Goal: Task Accomplishment & Management: Manage account settings

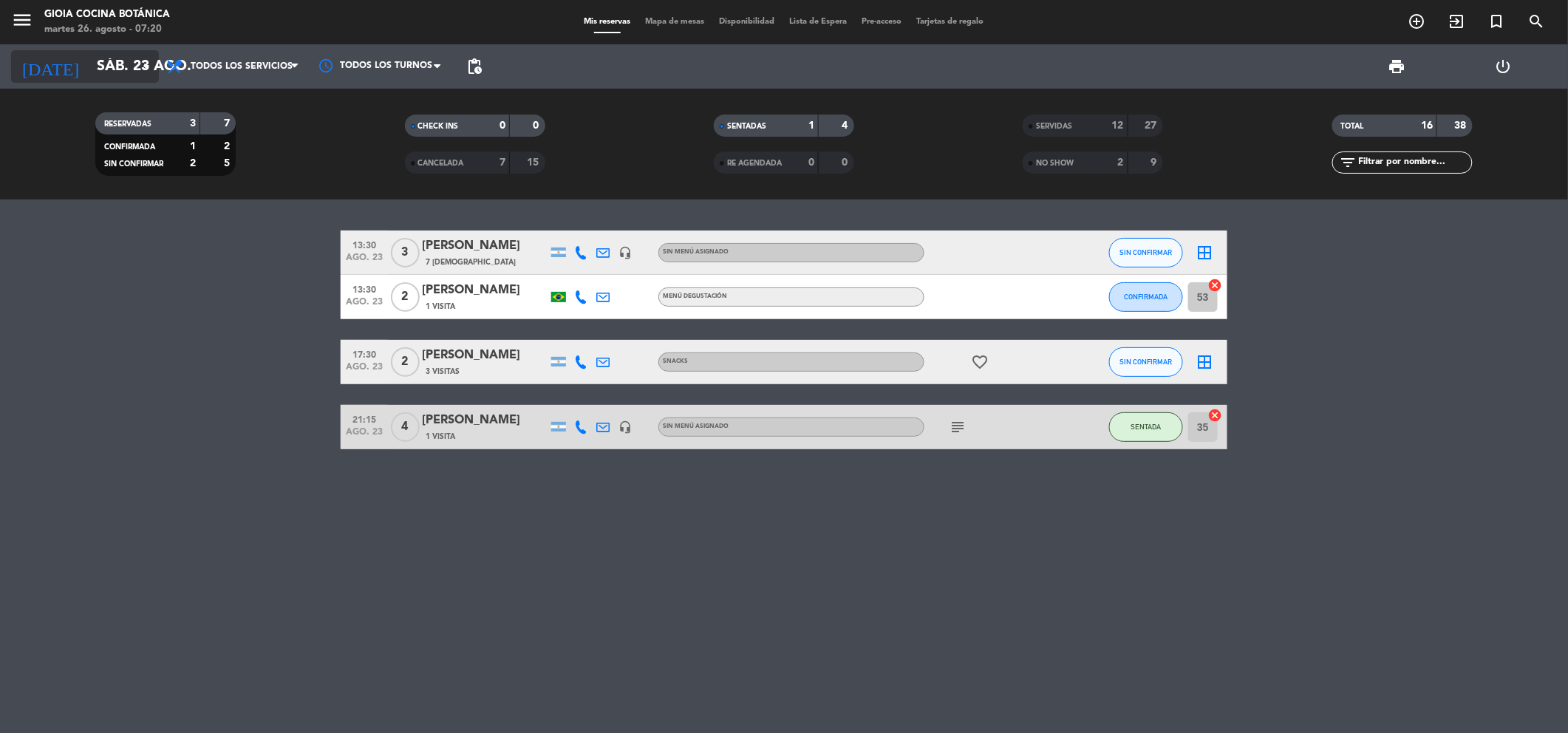
click at [104, 74] on input "sáb. 23 ago." at bounding box center [183, 66] width 188 height 32
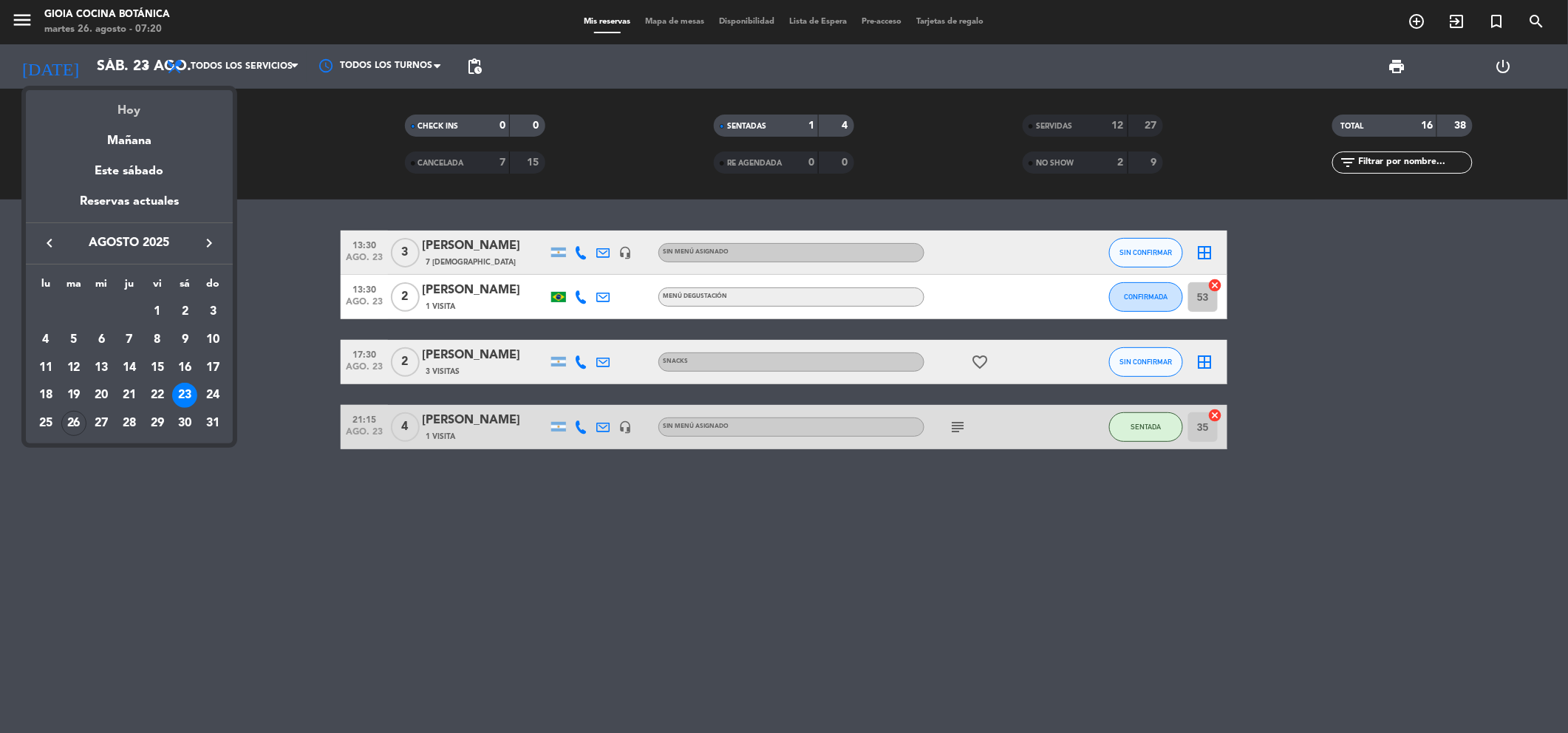
click at [134, 111] on div "Hoy" at bounding box center [129, 104] width 207 height 30
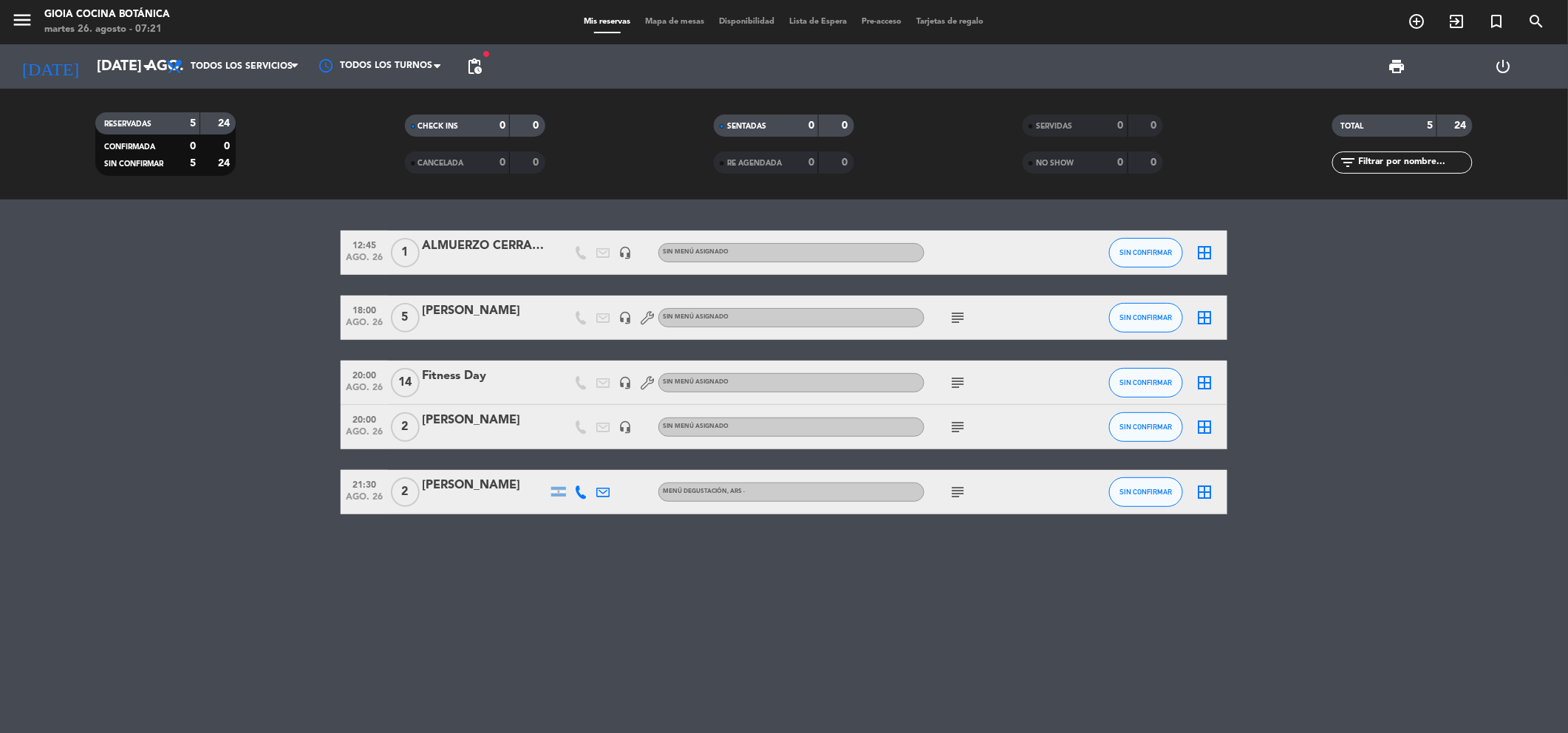
click at [956, 316] on icon "subject" at bounding box center [958, 318] width 18 height 18
click at [121, 391] on bookings-row "12:45 ago. 26 1 ALMUERZO CERRADO X EVENTO headset_mic Sin menú asignado SIN CON…" at bounding box center [784, 372] width 1568 height 283
click at [956, 424] on icon "subject" at bounding box center [958, 427] width 18 height 18
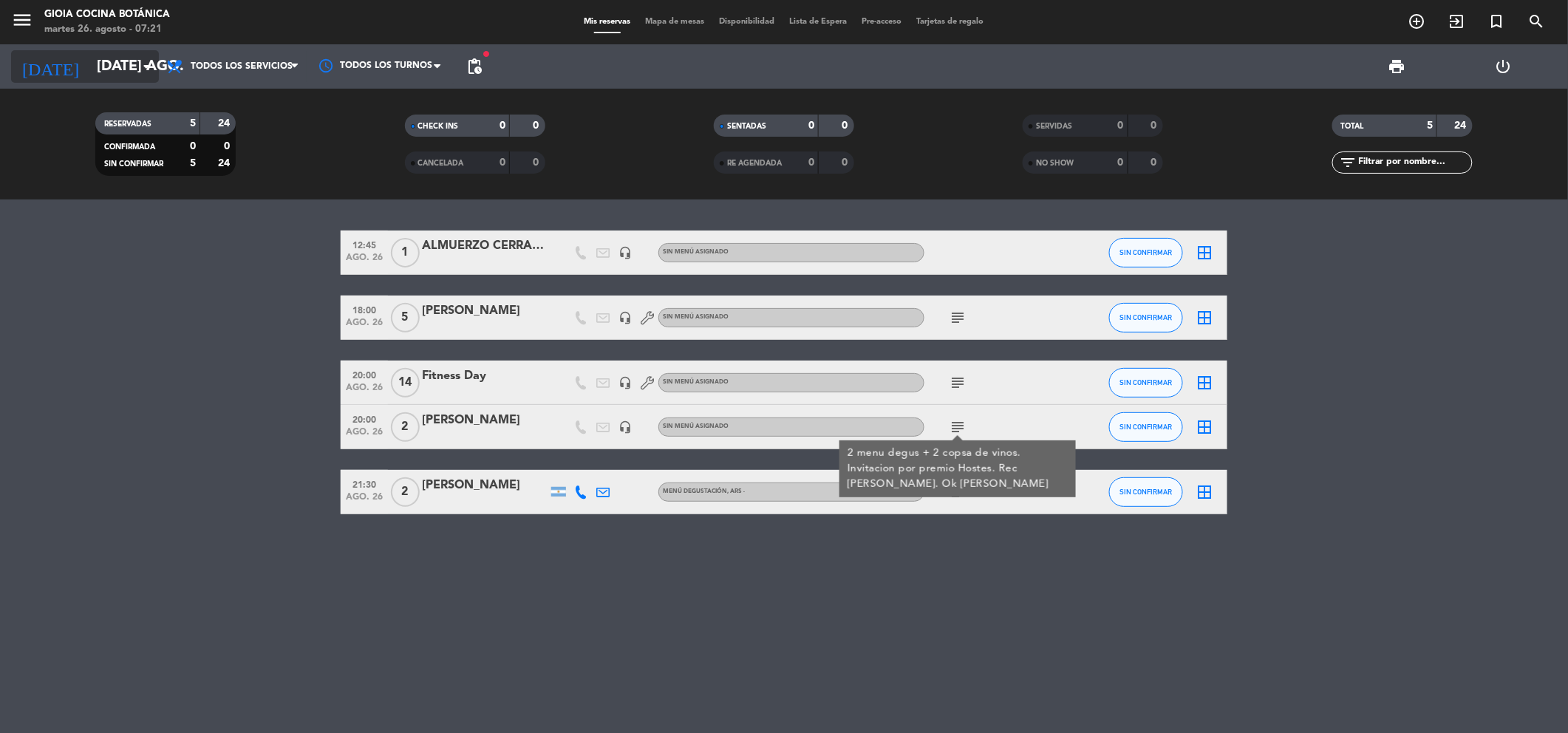
click at [127, 73] on input "[DATE] ago." at bounding box center [183, 66] width 188 height 32
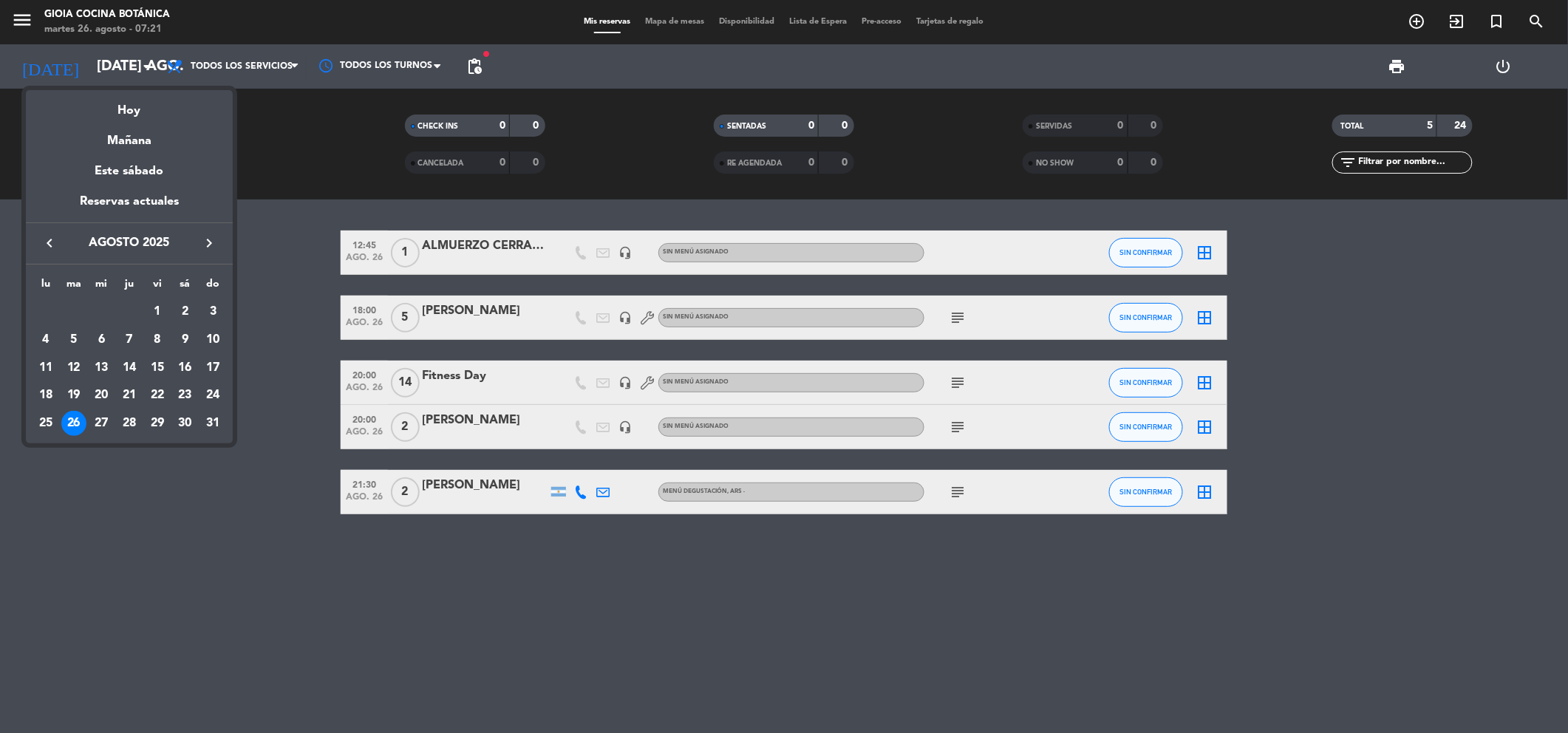
click at [211, 248] on icon "keyboard_arrow_right" at bounding box center [209, 243] width 18 height 18
click at [130, 329] on div "4" at bounding box center [129, 340] width 25 height 25
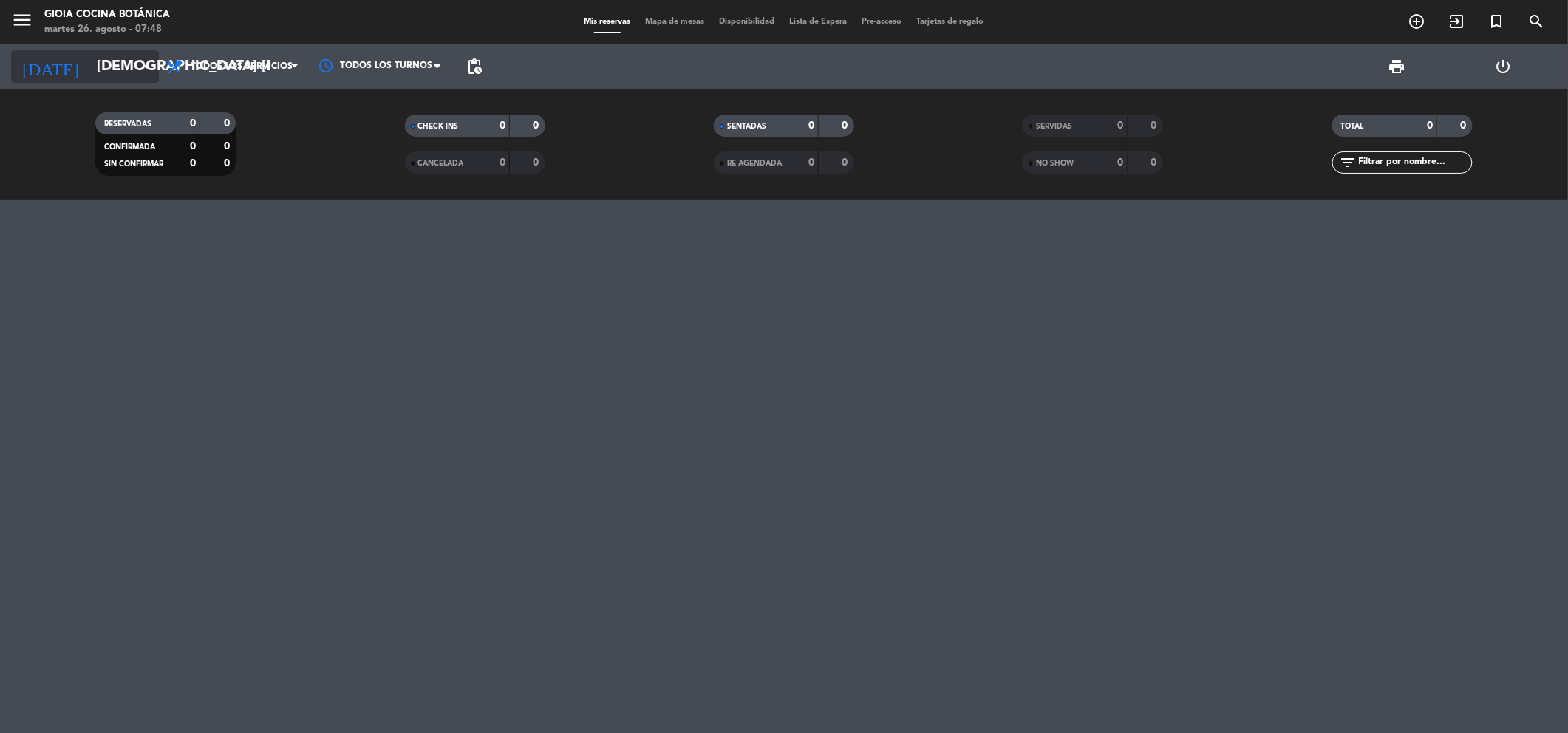
click at [104, 80] on input "[DEMOGRAPHIC_DATA] [DATE]" at bounding box center [183, 66] width 188 height 32
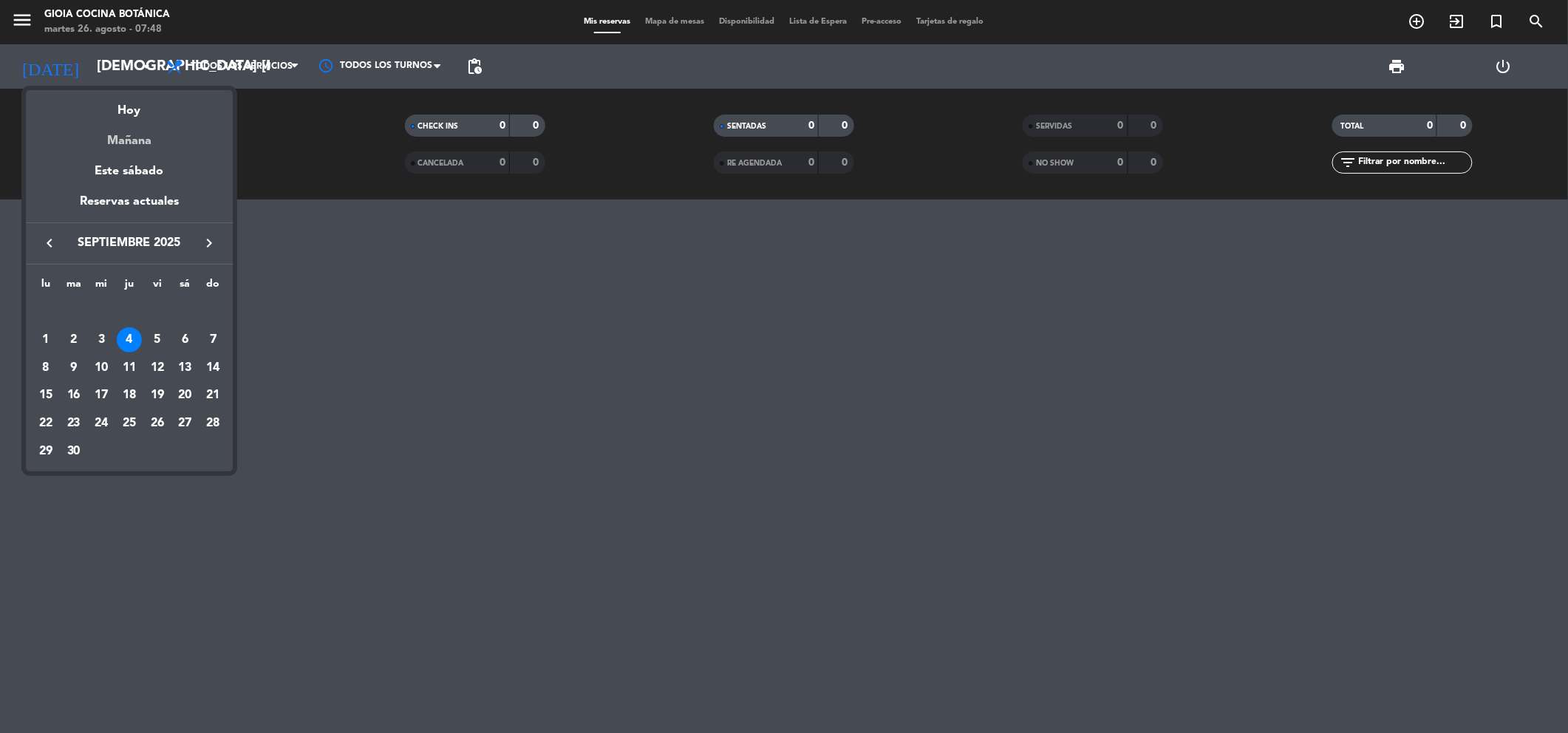
click at [119, 140] on div "Mañana" at bounding box center [129, 135] width 207 height 30
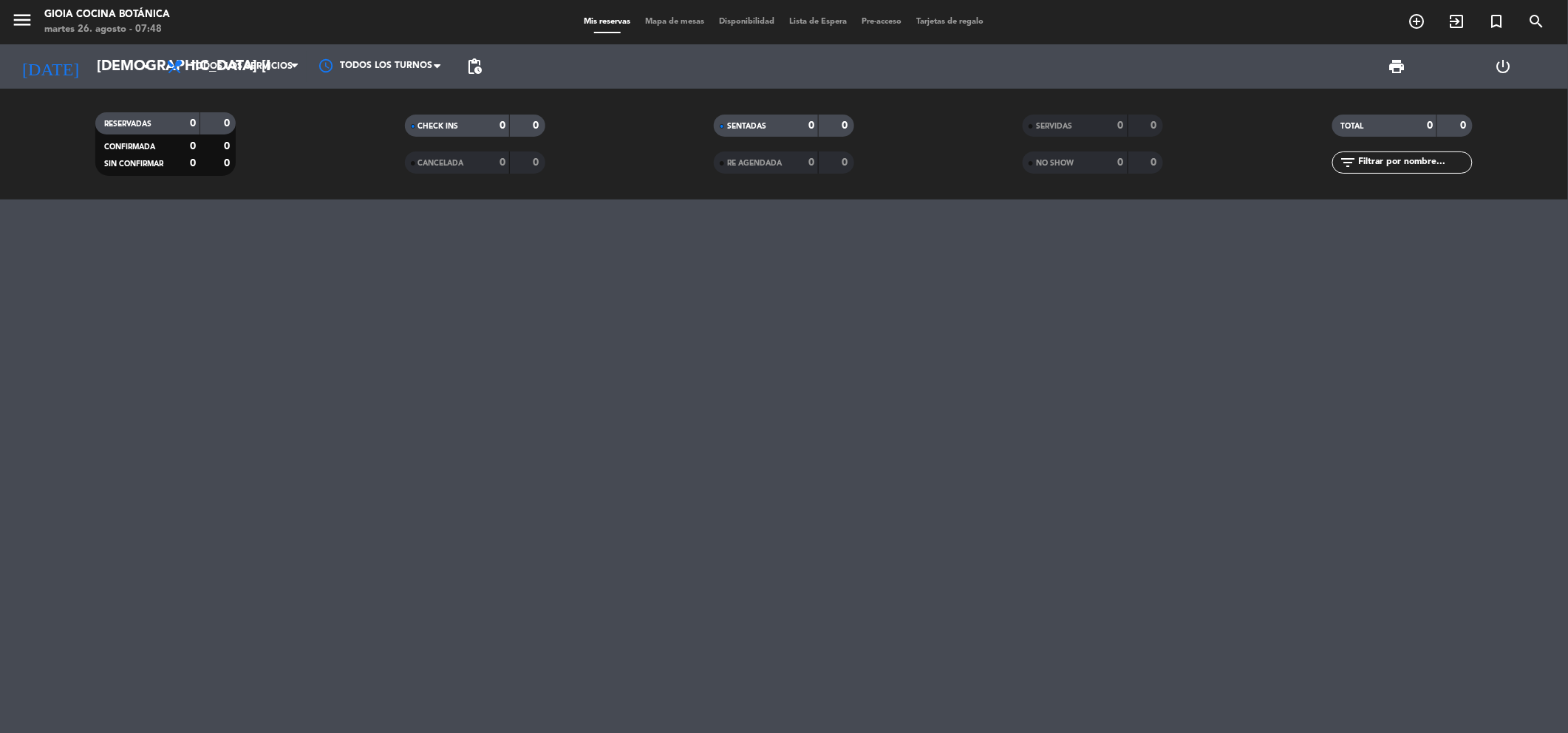
type input "mié. 27 ago."
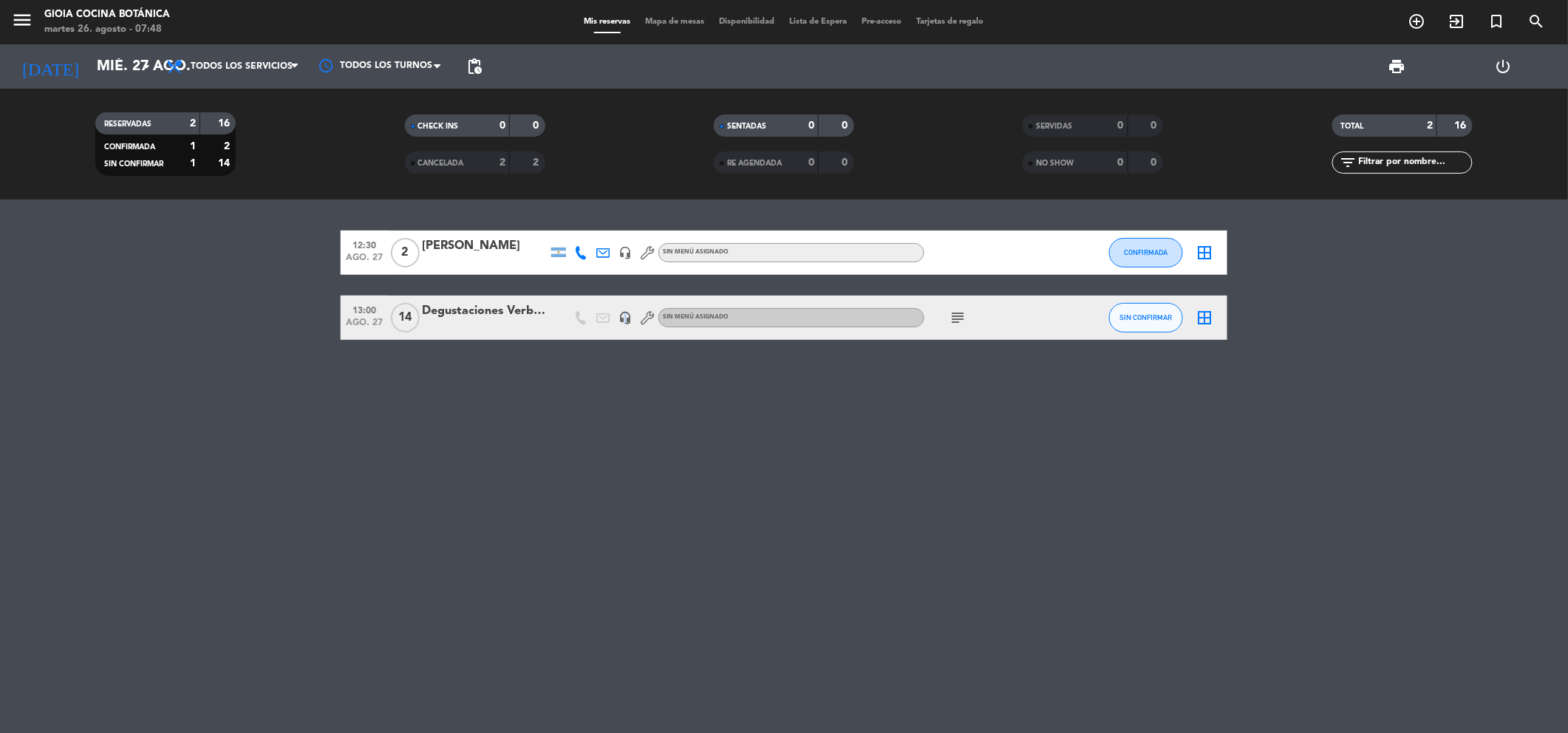
click at [627, 321] on icon "headset_mic" at bounding box center [625, 317] width 14 height 14
click at [495, 304] on div "Degustaciones Verbo PR + Zuccardi en [PERSON_NAME]" at bounding box center [484, 311] width 125 height 19
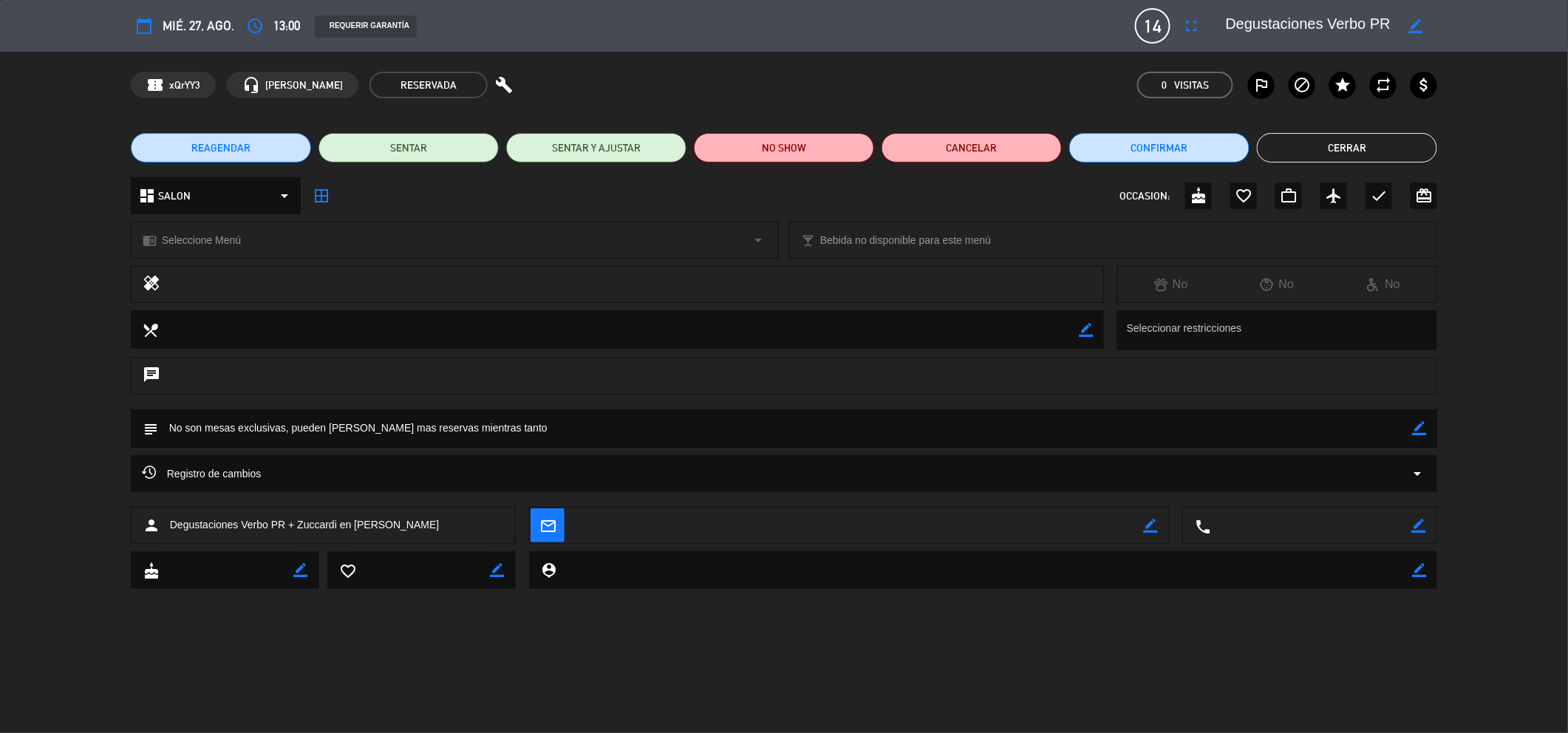
click at [282, 16] on span "13:00" at bounding box center [286, 26] width 26 height 22
click at [269, 25] on div "access_time 13:00" at bounding box center [271, 25] width 58 height 26
click at [344, 24] on div "REQUERIR GARANTÍA" at bounding box center [365, 26] width 102 height 22
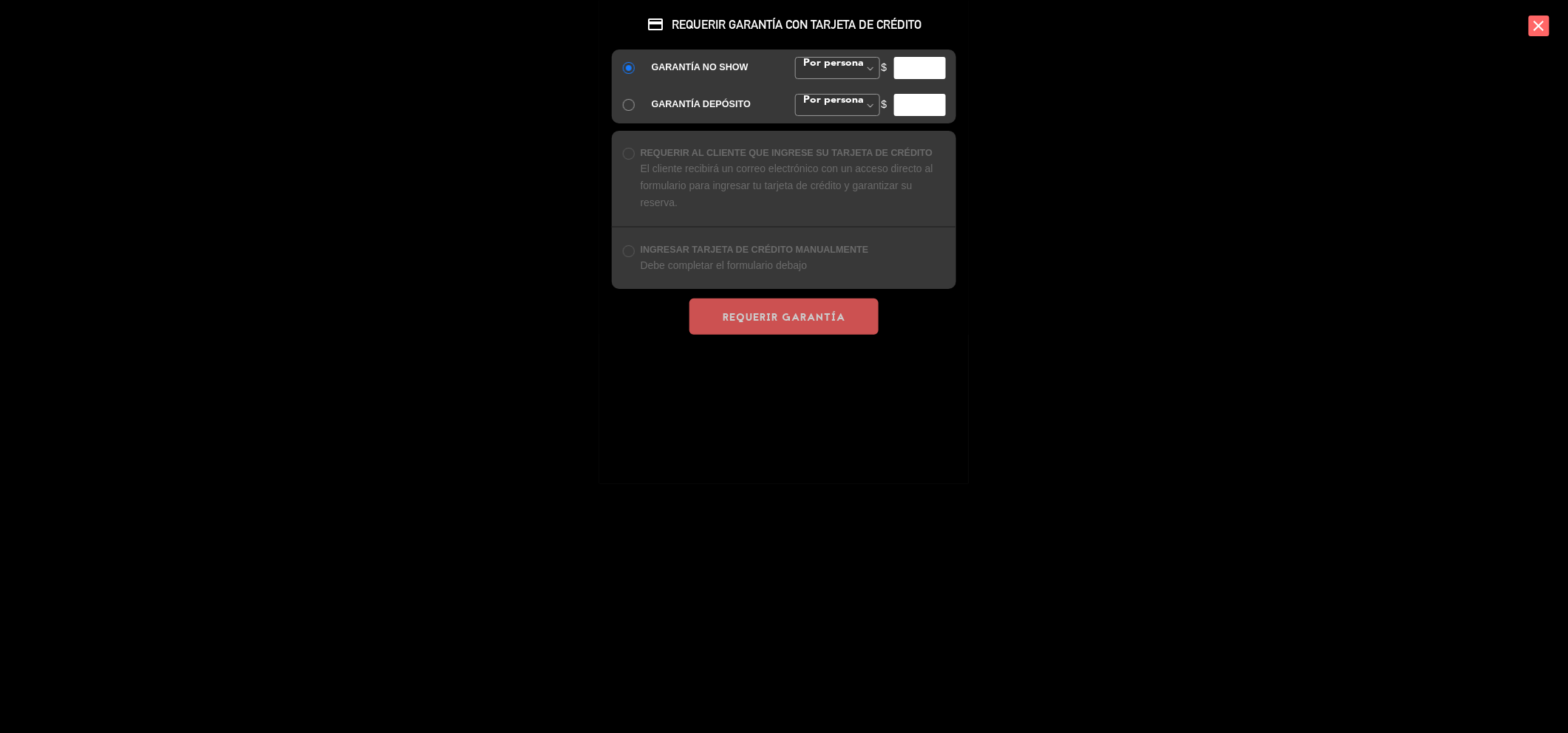
click at [1541, 26] on icon "close" at bounding box center [1539, 25] width 21 height 21
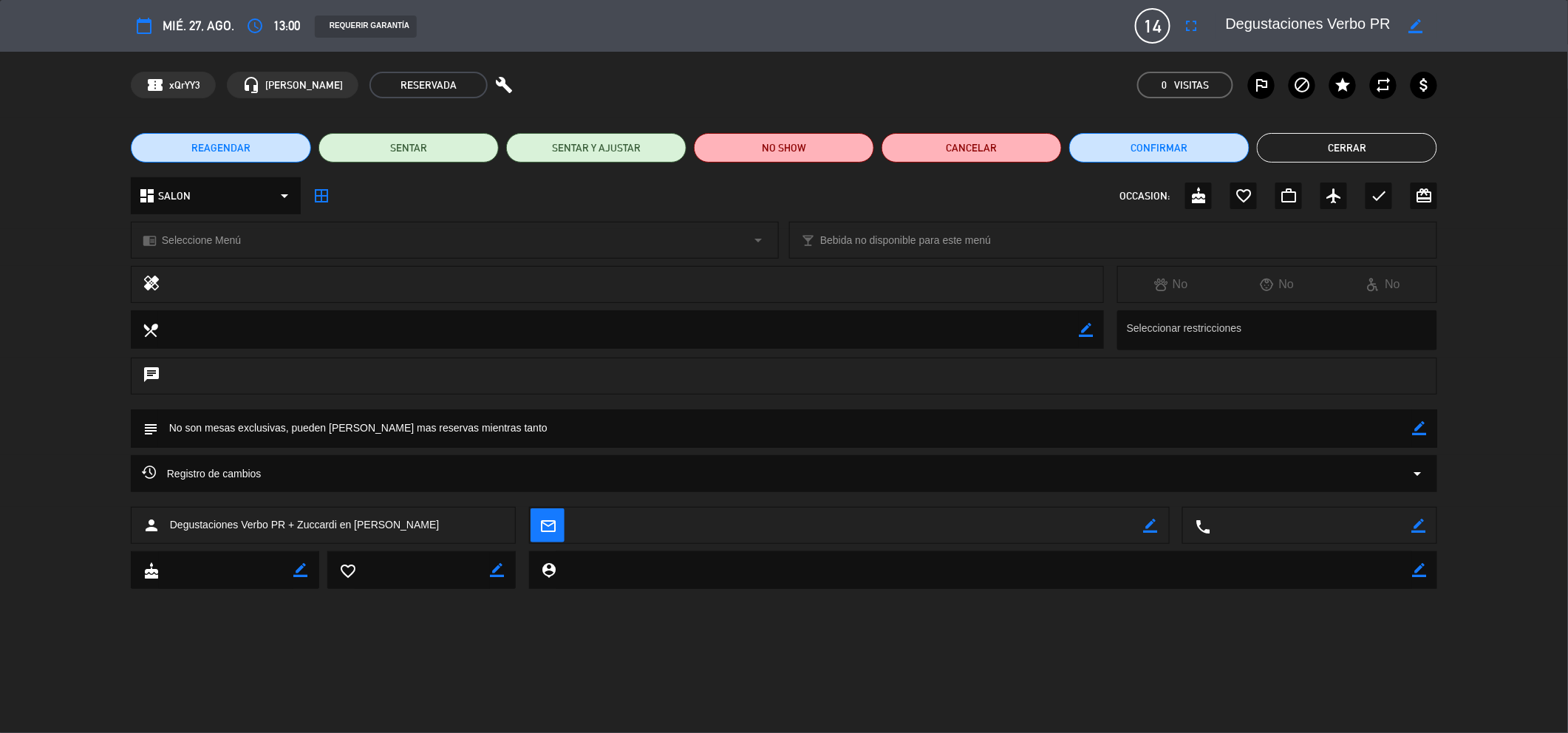
click at [199, 22] on span "mié. 27, ago." at bounding box center [198, 26] width 72 height 22
click at [272, 22] on div "access_time 13:00" at bounding box center [271, 25] width 58 height 26
click at [263, 24] on button "access_time" at bounding box center [254, 25] width 26 height 26
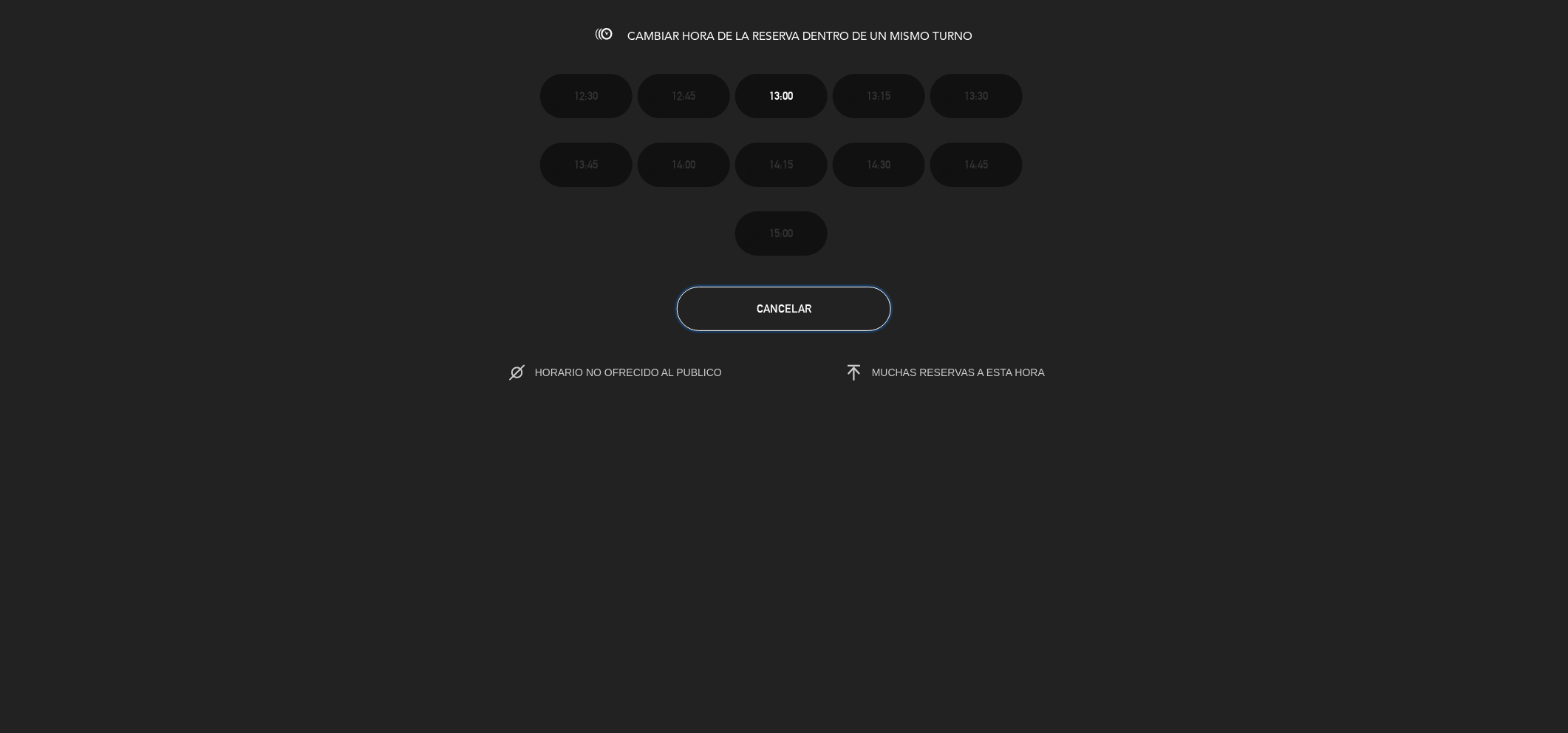
click at [781, 314] on button "Cancelar" at bounding box center [784, 309] width 214 height 45
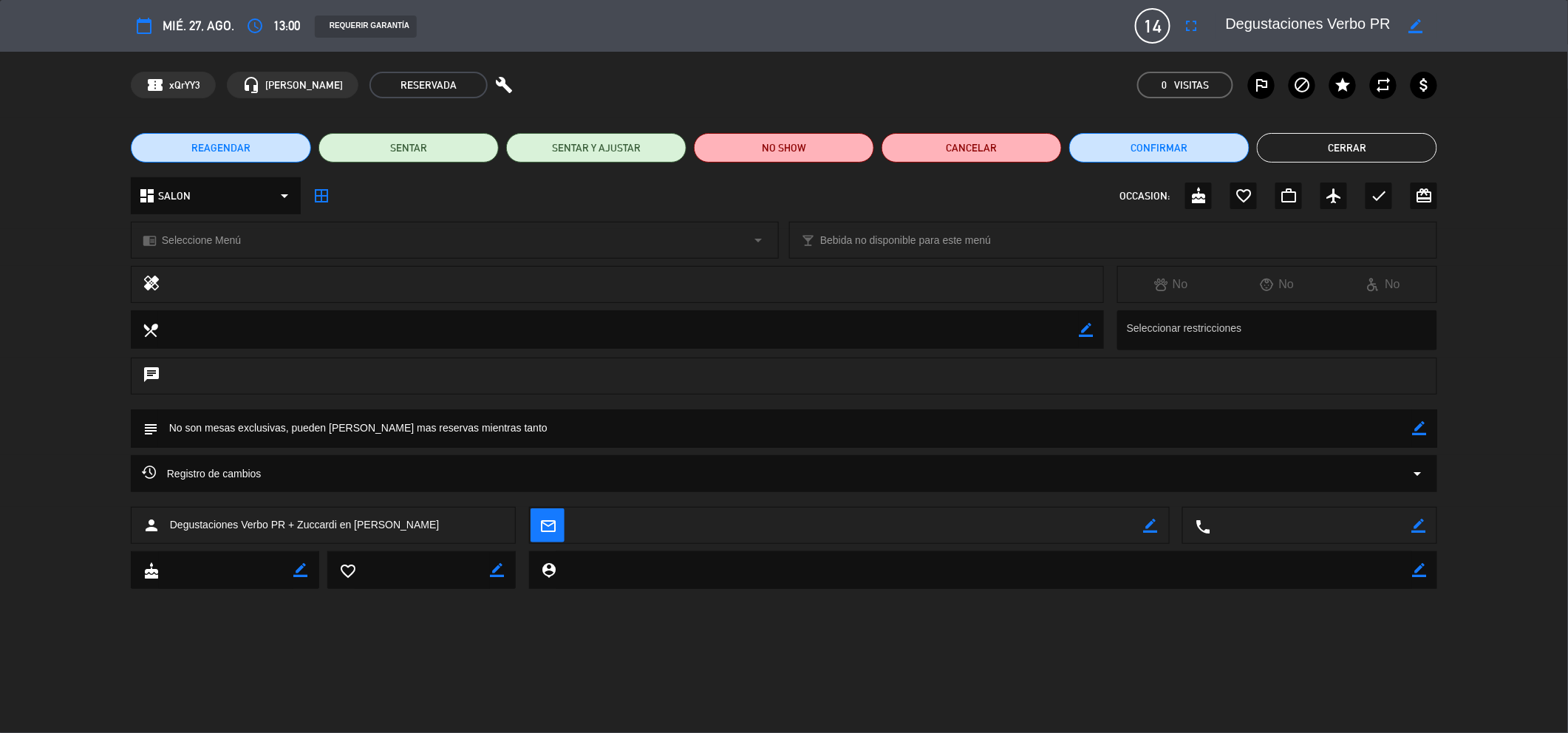
click at [223, 143] on span "REAGENDAR" at bounding box center [221, 148] width 59 height 15
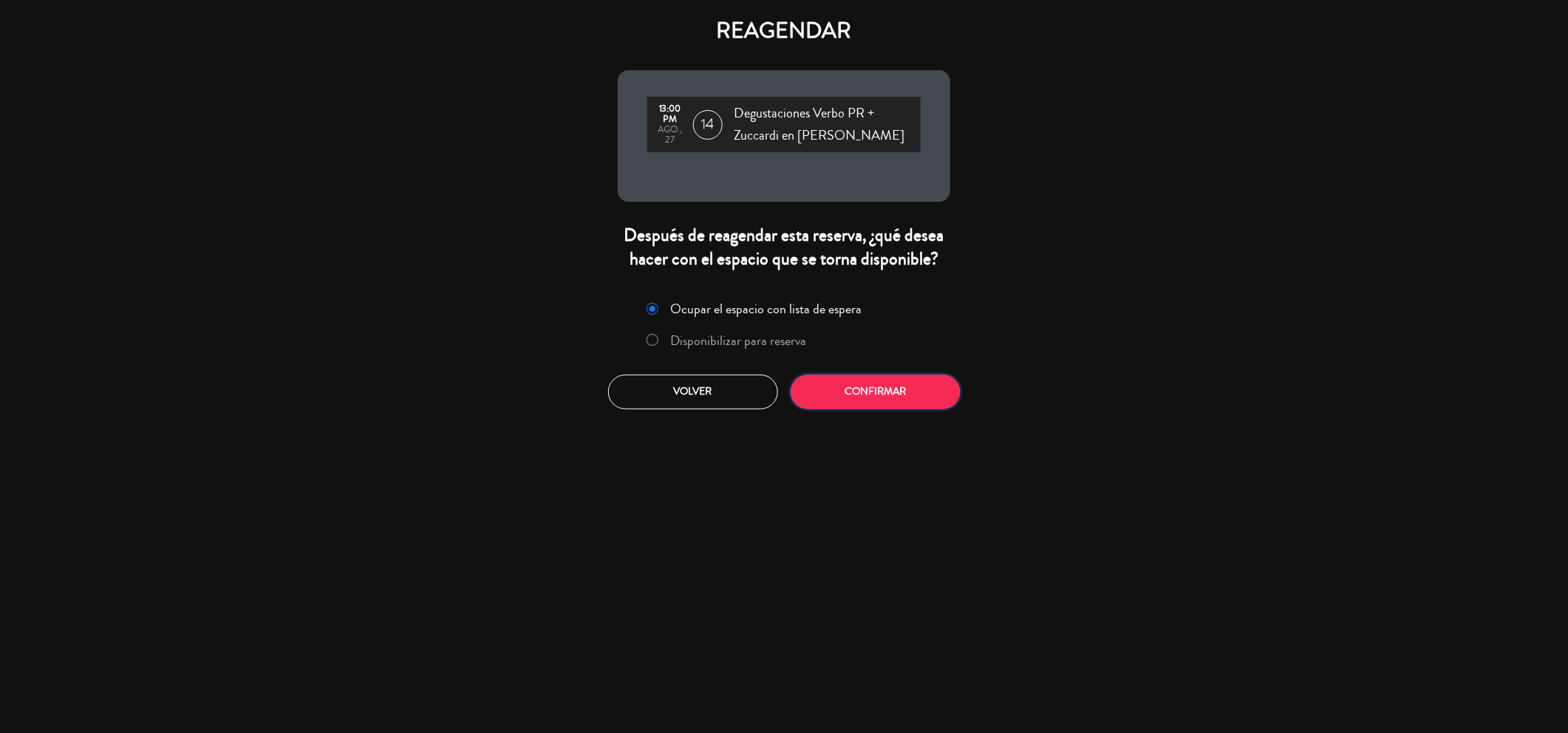
click at [870, 394] on button "Confirmar" at bounding box center [875, 391] width 170 height 35
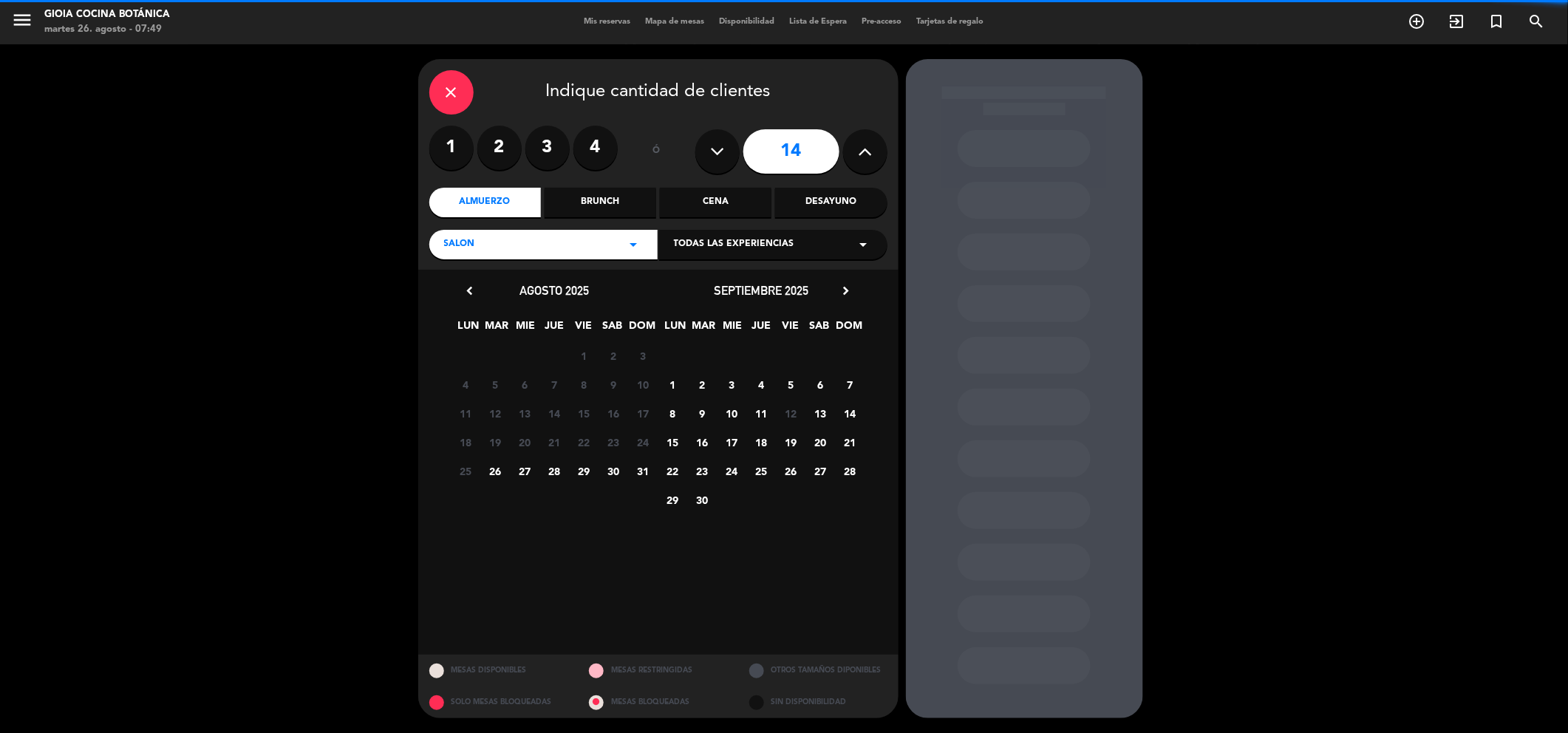
drag, startPoint x: 757, startPoint y: 200, endPoint x: 740, endPoint y: 198, distance: 17.1
click at [755, 200] on div "Cena" at bounding box center [715, 203] width 112 height 30
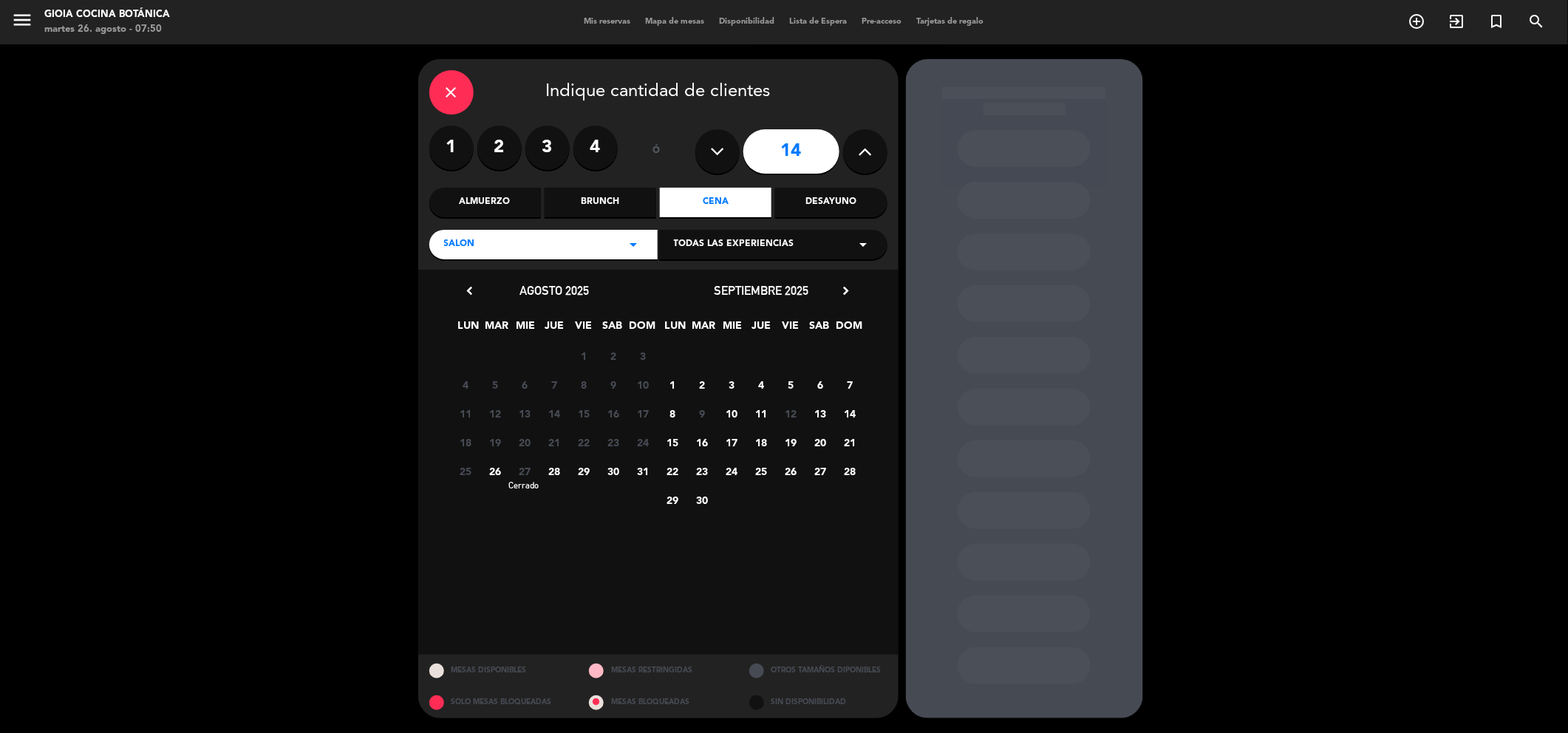
click at [526, 470] on span "27" at bounding box center [524, 471] width 25 height 25
click at [526, 465] on span "27" at bounding box center [524, 471] width 25 height 25
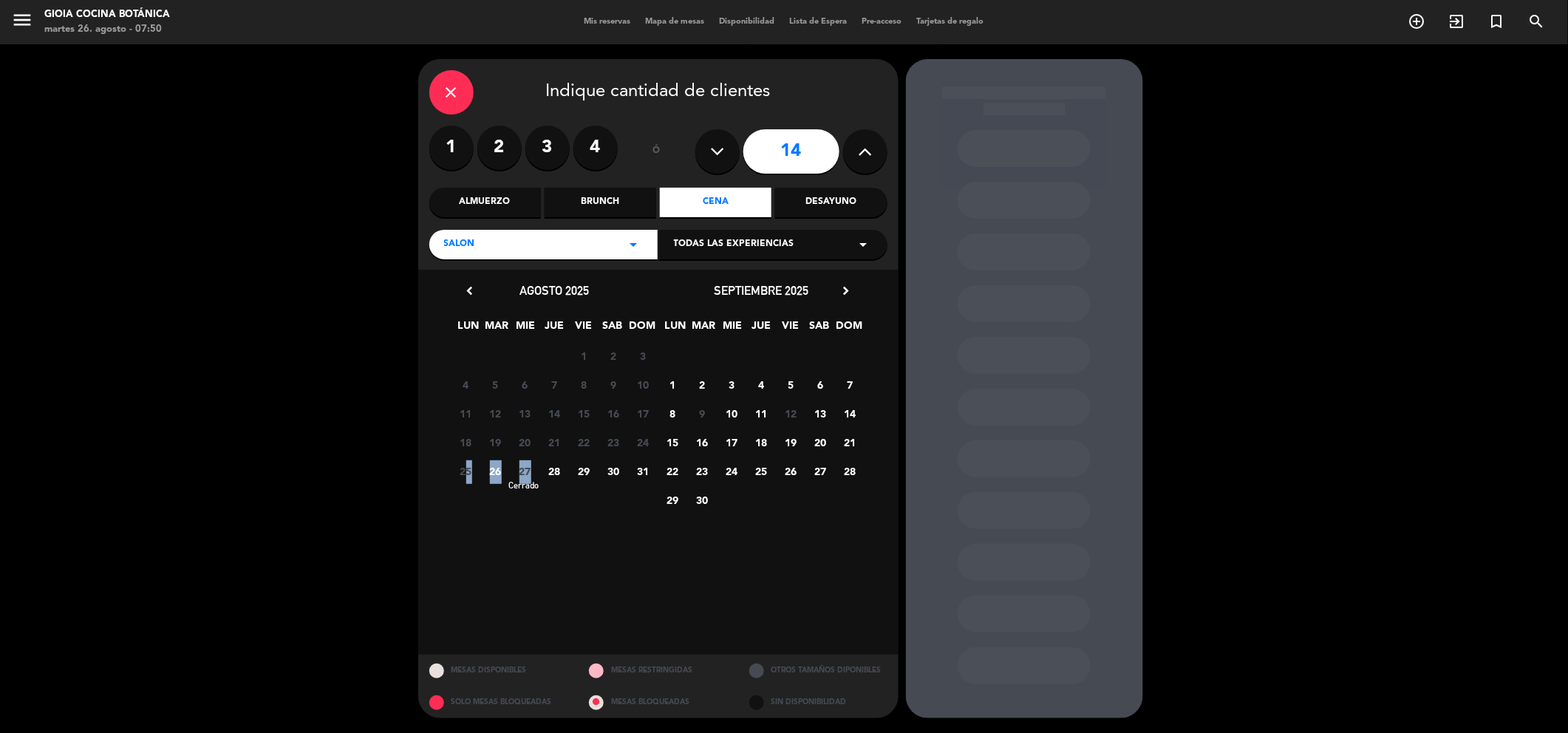
click at [526, 465] on span "27" at bounding box center [524, 471] width 25 height 25
click at [526, 470] on span "27" at bounding box center [524, 471] width 25 height 25
